Goal: Information Seeking & Learning: Check status

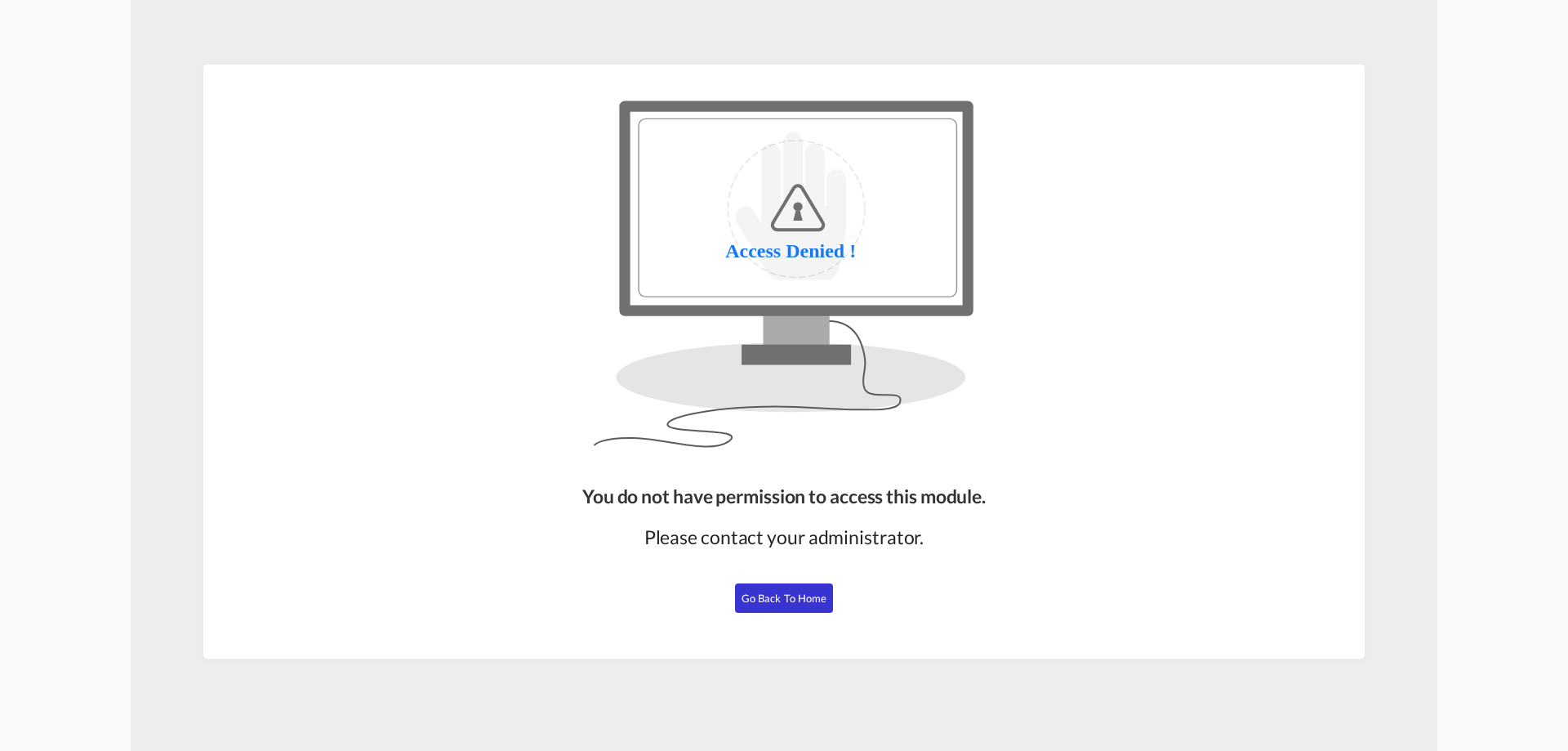
click at [783, 601] on span "Go Back to Home" at bounding box center [784, 598] width 86 height 13
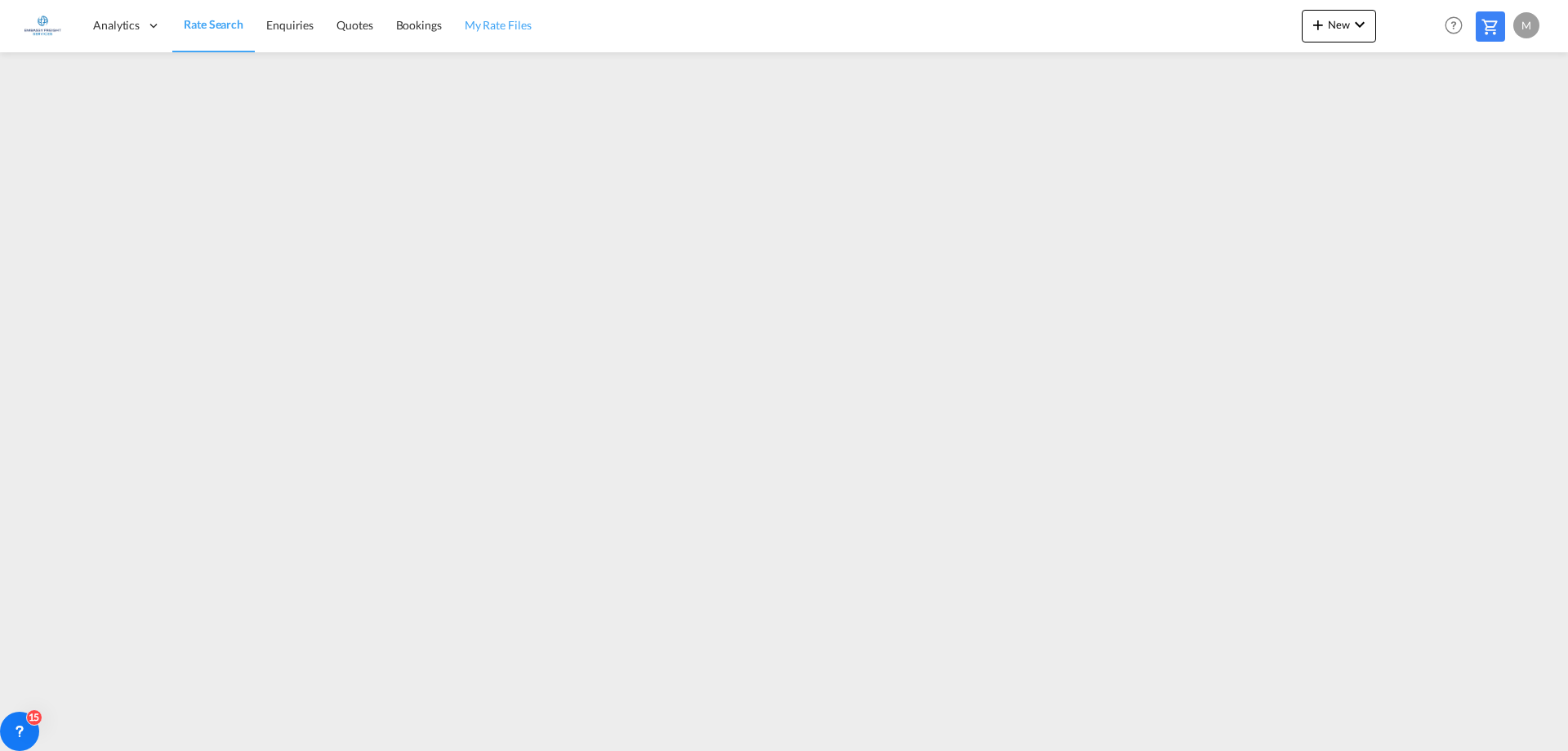
click at [493, 22] on span "My Rate Files" at bounding box center [497, 25] width 67 height 14
click at [200, 26] on span "Rate Search" at bounding box center [214, 25] width 59 height 14
